Goal: Information Seeking & Learning: Check status

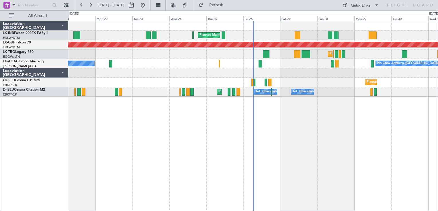
click at [38, 90] on link "D-IBLU Cessna Citation M2" at bounding box center [24, 89] width 42 height 3
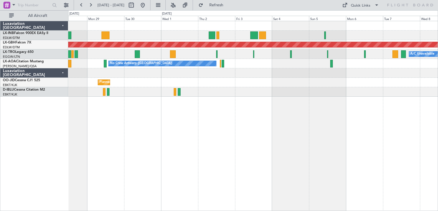
click at [60, 154] on div "Planned Maint Nurnberg A/C Unavailable Planned Maint [GEOGRAPHIC_DATA] ([GEOGRA…" at bounding box center [219, 110] width 438 height 201
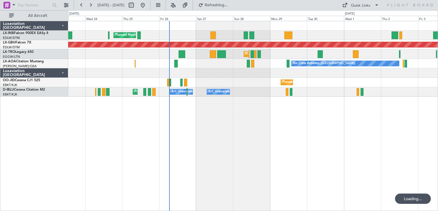
click at [349, 150] on div "Planned Maint [GEOGRAPHIC_DATA] ([GEOGRAPHIC_DATA]) Planned Maint Nurnberg Plan…" at bounding box center [252, 116] width 369 height 190
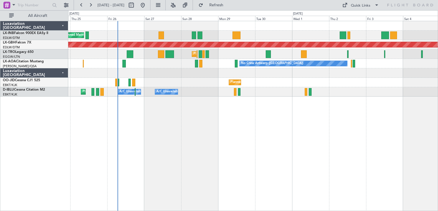
click at [155, 116] on div "Planned Maint [GEOGRAPHIC_DATA] ([GEOGRAPHIC_DATA]) Planned Maint Nurnberg Plan…" at bounding box center [252, 116] width 369 height 190
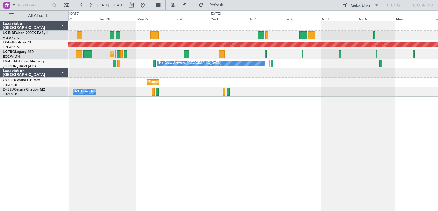
click at [101, 113] on div "Planned Maint [GEOGRAPHIC_DATA] ([GEOGRAPHIC_DATA]) Planned Maint Nurnberg Plan…" at bounding box center [252, 116] width 369 height 190
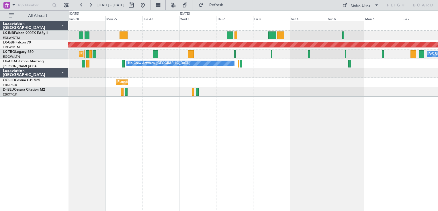
click at [323, 143] on div "Planned Maint Nurnberg Planned Maint [GEOGRAPHIC_DATA] ([GEOGRAPHIC_DATA]) A/C …" at bounding box center [252, 116] width 369 height 190
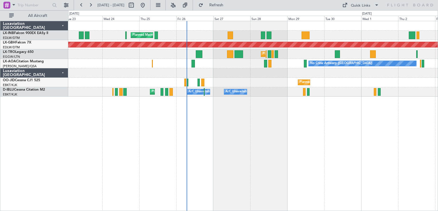
click at [249, 136] on div "Planned Maint [GEOGRAPHIC_DATA] ([GEOGRAPHIC_DATA]) Planned Maint Nurnberg Plan…" at bounding box center [252, 116] width 369 height 190
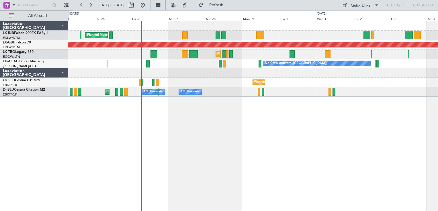
click at [172, 137] on div "Planned Maint [GEOGRAPHIC_DATA] ([GEOGRAPHIC_DATA]) Planned Maint Nurnberg Plan…" at bounding box center [252, 116] width 369 height 190
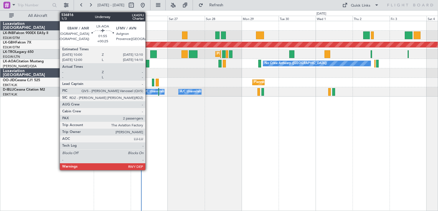
click at [148, 66] on div at bounding box center [147, 64] width 3 height 8
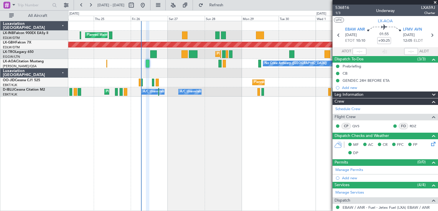
scroll to position [105, 0]
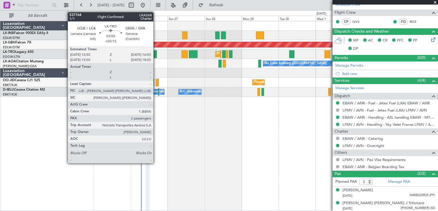
click at [156, 56] on div at bounding box center [153, 54] width 6 height 8
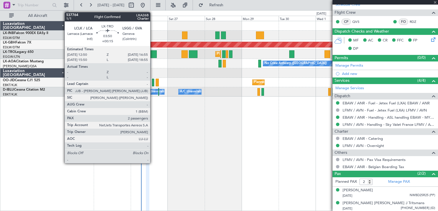
click at [153, 53] on div at bounding box center [153, 54] width 6 height 8
click at [152, 56] on div at bounding box center [153, 54] width 6 height 8
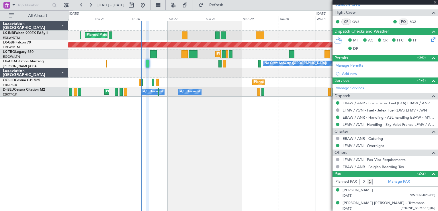
click at [436, 2] on div at bounding box center [384, 2] width 105 height 5
type input "+00:15"
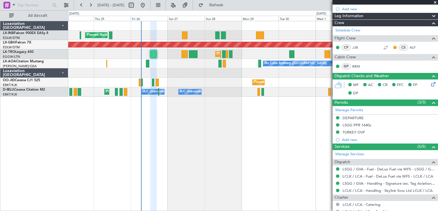
scroll to position [159, 0]
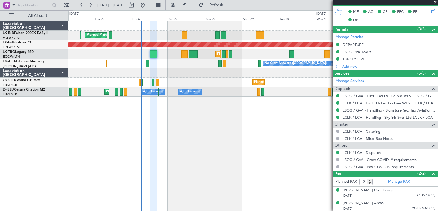
click at [435, 3] on span at bounding box center [435, 2] width 6 height 5
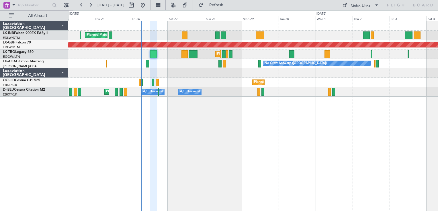
type input "0"
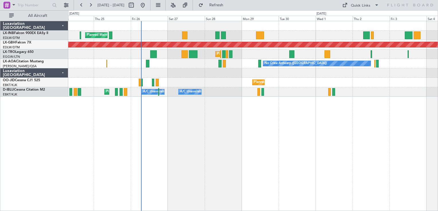
scroll to position [0, 0]
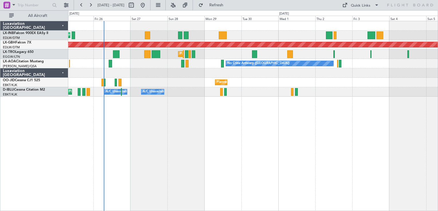
click at [202, 162] on div "Planned Maint [GEOGRAPHIC_DATA] ([GEOGRAPHIC_DATA]) Planned Maint Nurnberg Plan…" at bounding box center [252, 116] width 369 height 190
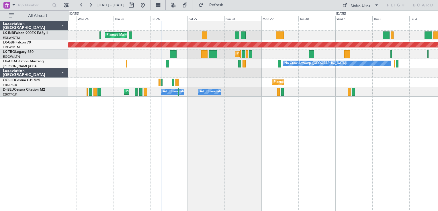
click at [232, 163] on div "Planned Maint [GEOGRAPHIC_DATA] ([GEOGRAPHIC_DATA]) Planned Maint Nurnberg Plan…" at bounding box center [252, 116] width 369 height 190
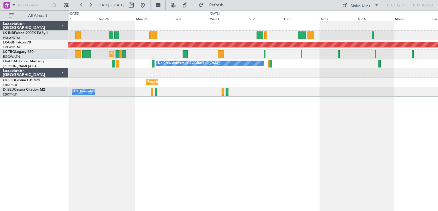
click at [149, 154] on div "Planned Maint [GEOGRAPHIC_DATA] ([GEOGRAPHIC_DATA]) Planned Maint Nurnberg Plan…" at bounding box center [252, 116] width 369 height 190
click at [260, 38] on div "Planned Maint [GEOGRAPHIC_DATA] ([GEOGRAPHIC_DATA])" at bounding box center [252, 35] width 369 height 9
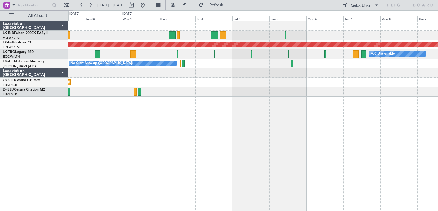
click at [328, 32] on div at bounding box center [252, 35] width 369 height 9
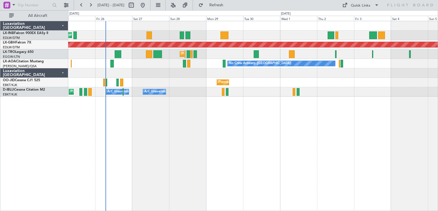
click at [308, 138] on div "Planned Maint [GEOGRAPHIC_DATA] ([GEOGRAPHIC_DATA]) Planned Maint Nurnberg Plan…" at bounding box center [252, 116] width 369 height 190
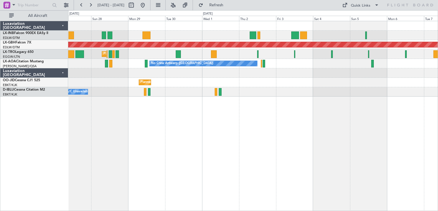
click at [274, 29] on div "Planned Maint [GEOGRAPHIC_DATA] ([GEOGRAPHIC_DATA]) Planned Maint Nurnberg Plan…" at bounding box center [252, 59] width 369 height 76
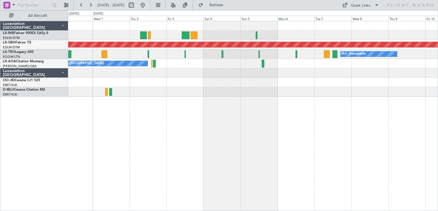
click at [210, 29] on div "Planned Maint Nurnberg A/C Unavailable Planned Maint [GEOGRAPHIC_DATA] ([GEOGRA…" at bounding box center [252, 59] width 369 height 76
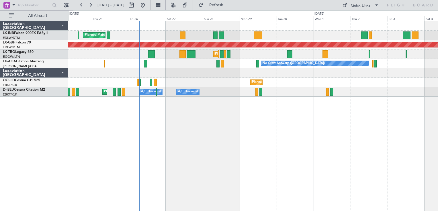
click at [398, 123] on div "Planned Maint [GEOGRAPHIC_DATA] ([GEOGRAPHIC_DATA]) Planned Maint Nurnberg Plan…" at bounding box center [252, 116] width 369 height 190
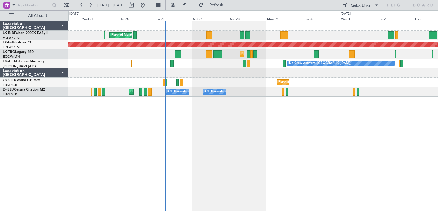
click at [263, 144] on div "Planned Maint [GEOGRAPHIC_DATA] ([GEOGRAPHIC_DATA]) Planned Maint Nurnberg Plan…" at bounding box center [252, 116] width 369 height 190
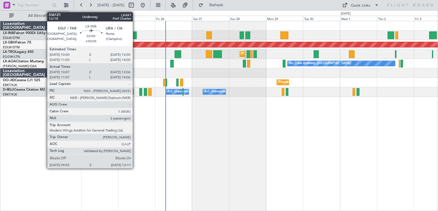
click at [135, 34] on div at bounding box center [135, 36] width 4 height 8
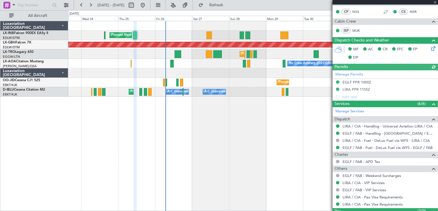
scroll to position [210, 0]
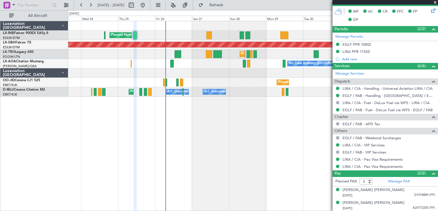
click at [434, 2] on span at bounding box center [435, 2] width 6 height 5
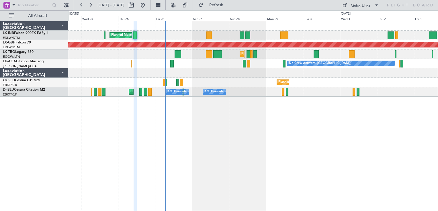
type input "0"
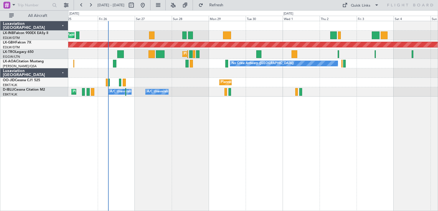
click at [268, 36] on div "Planned Maint [GEOGRAPHIC_DATA] ([GEOGRAPHIC_DATA])" at bounding box center [252, 35] width 369 height 9
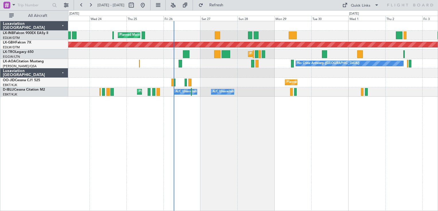
click at [192, 31] on div "Planned Maint [GEOGRAPHIC_DATA] ([GEOGRAPHIC_DATA])" at bounding box center [252, 35] width 369 height 9
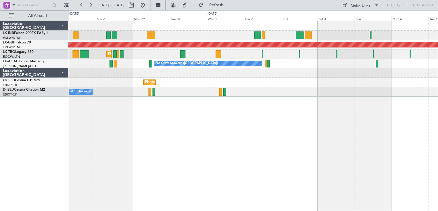
click at [188, 173] on div "Planned Maint [GEOGRAPHIC_DATA] ([GEOGRAPHIC_DATA]) Planned Maint Nurnberg Plan…" at bounding box center [252, 116] width 369 height 190
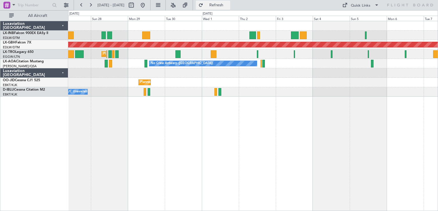
drag, startPoint x: 222, startPoint y: 6, endPoint x: 225, endPoint y: 9, distance: 3.4
click at [224, 6] on span "Refresh" at bounding box center [216, 5] width 24 height 4
click at [147, 6] on button at bounding box center [142, 5] width 9 height 9
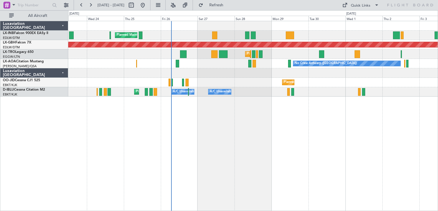
click at [213, 140] on div "Planned Maint [GEOGRAPHIC_DATA] ([GEOGRAPHIC_DATA]) Planned Maint Nurnberg Plan…" at bounding box center [252, 116] width 369 height 190
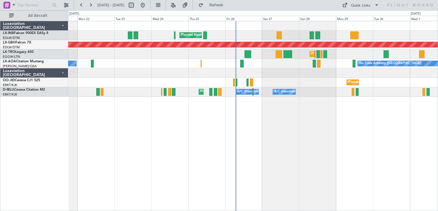
click at [280, 127] on div "Planned Maint [GEOGRAPHIC_DATA] ([GEOGRAPHIC_DATA]) Planned Maint Nurnberg Plan…" at bounding box center [252, 116] width 369 height 190
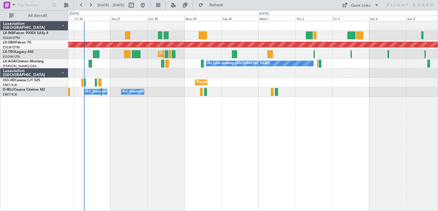
click at [224, 125] on div "Planned Maint [GEOGRAPHIC_DATA] ([GEOGRAPHIC_DATA]) Planned Maint Nurnberg Plan…" at bounding box center [252, 116] width 369 height 190
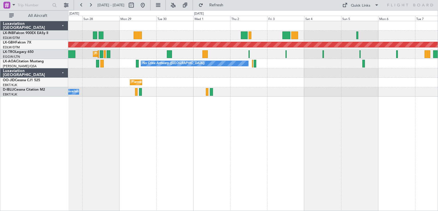
click at [280, 127] on div "Planned Maint [GEOGRAPHIC_DATA] ([GEOGRAPHIC_DATA]) Planned Maint Nurnberg Plan…" at bounding box center [252, 116] width 369 height 190
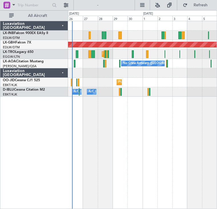
click at [136, 133] on div "Planned Maint [GEOGRAPHIC_DATA] ([GEOGRAPHIC_DATA]) Planned Maint Nurnberg Plan…" at bounding box center [142, 115] width 149 height 188
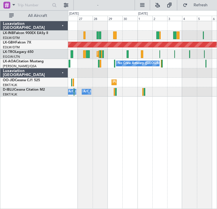
click at [112, 140] on div "Planned Maint [GEOGRAPHIC_DATA] ([GEOGRAPHIC_DATA]) Planned Maint Nurnberg Plan…" at bounding box center [142, 115] width 149 height 188
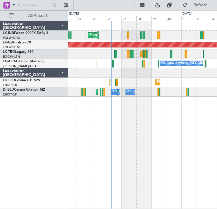
click at [149, 119] on div "Planned Maint [GEOGRAPHIC_DATA] ([GEOGRAPHIC_DATA]) Planned Maint Nurnberg Plan…" at bounding box center [142, 115] width 149 height 188
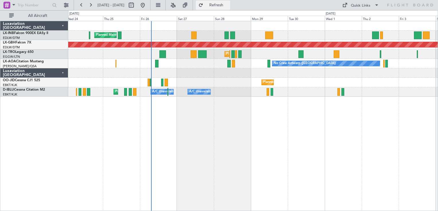
click at [228, 3] on span "Refresh" at bounding box center [216, 5] width 24 height 4
click at [147, 7] on button at bounding box center [142, 5] width 9 height 9
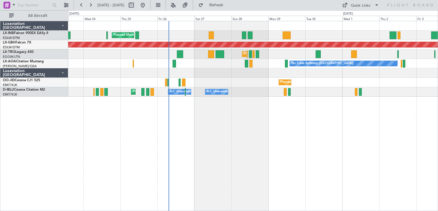
click at [222, 143] on div "Planned Maint [GEOGRAPHIC_DATA] ([GEOGRAPHIC_DATA]) Planned Maint Nurnberg Plan…" at bounding box center [252, 116] width 369 height 190
click at [89, 3] on button at bounding box center [90, 5] width 9 height 9
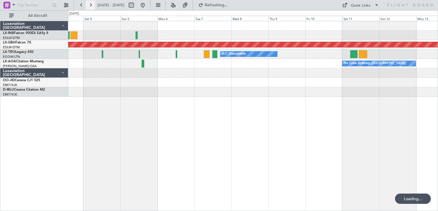
click at [89, 3] on button at bounding box center [90, 5] width 9 height 9
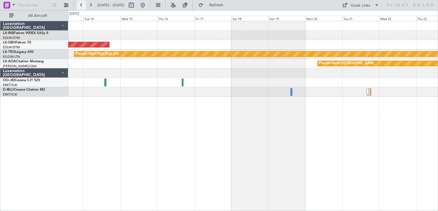
click at [80, 6] on button at bounding box center [81, 5] width 9 height 9
